Goal: Information Seeking & Learning: Learn about a topic

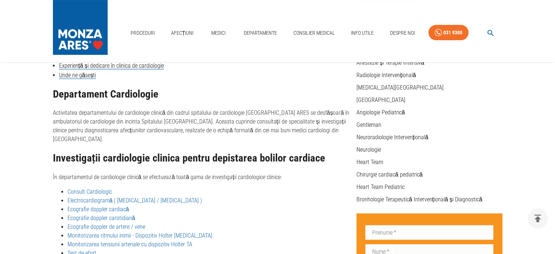
scroll to position [219, 0]
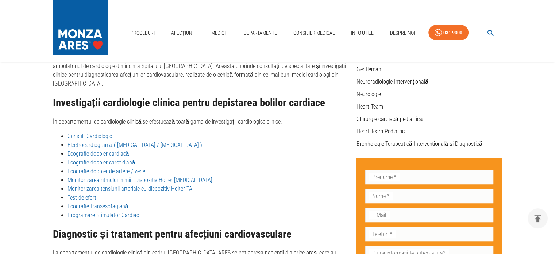
click at [102, 211] on link "Programare Stimulator Cardiac" at bounding box center [104, 214] width 72 height 7
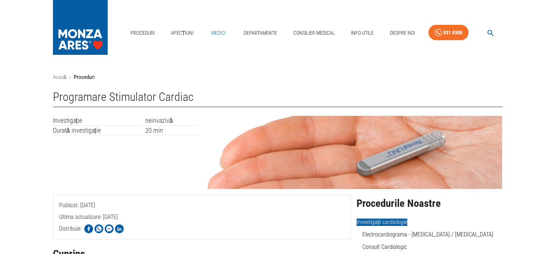
click at [222, 30] on link "Medici" at bounding box center [218, 33] width 23 height 15
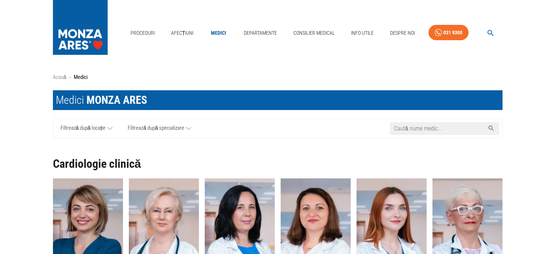
click at [430, 129] on input "Caută nume medic..." at bounding box center [437, 128] width 95 height 13
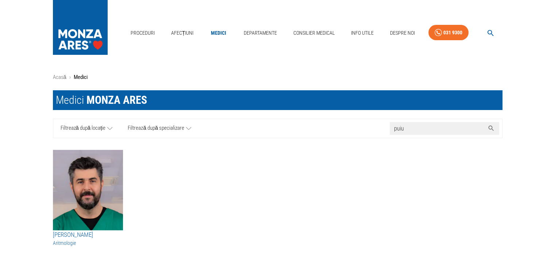
type input "puiu"
click at [87, 192] on img "button" at bounding box center [88, 190] width 70 height 80
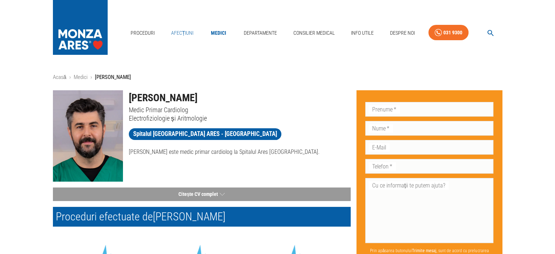
click at [189, 30] on link "Afecțiuni" at bounding box center [182, 33] width 28 height 15
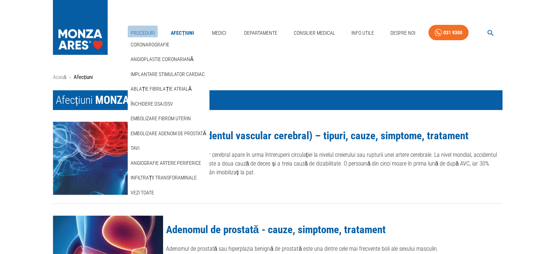
click at [137, 33] on link "Proceduri" at bounding box center [143, 33] width 30 height 15
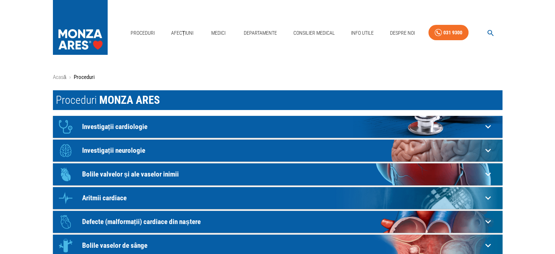
click at [110, 196] on p "Aritmii cardiace" at bounding box center [282, 198] width 401 height 8
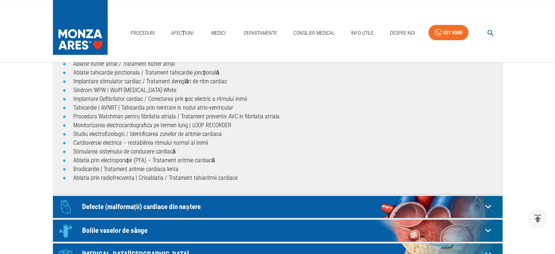
scroll to position [73, 0]
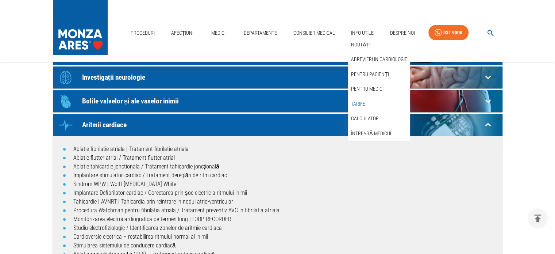
click at [359, 105] on link "Tarife" at bounding box center [358, 104] width 17 height 12
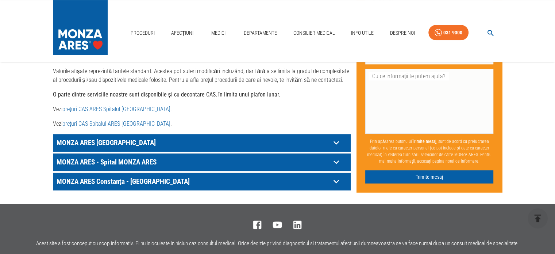
scroll to position [402, 0]
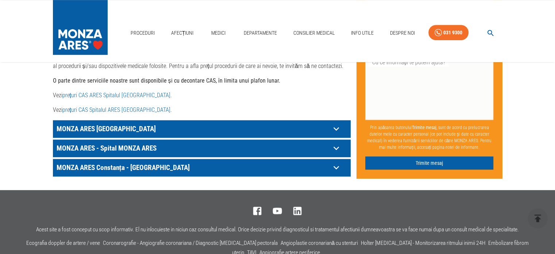
click at [106, 106] on link "prețuri CAS Spitalul ARES Cluj- Napoca" at bounding box center [116, 109] width 108 height 7
